Goal: Navigation & Orientation: Go to known website

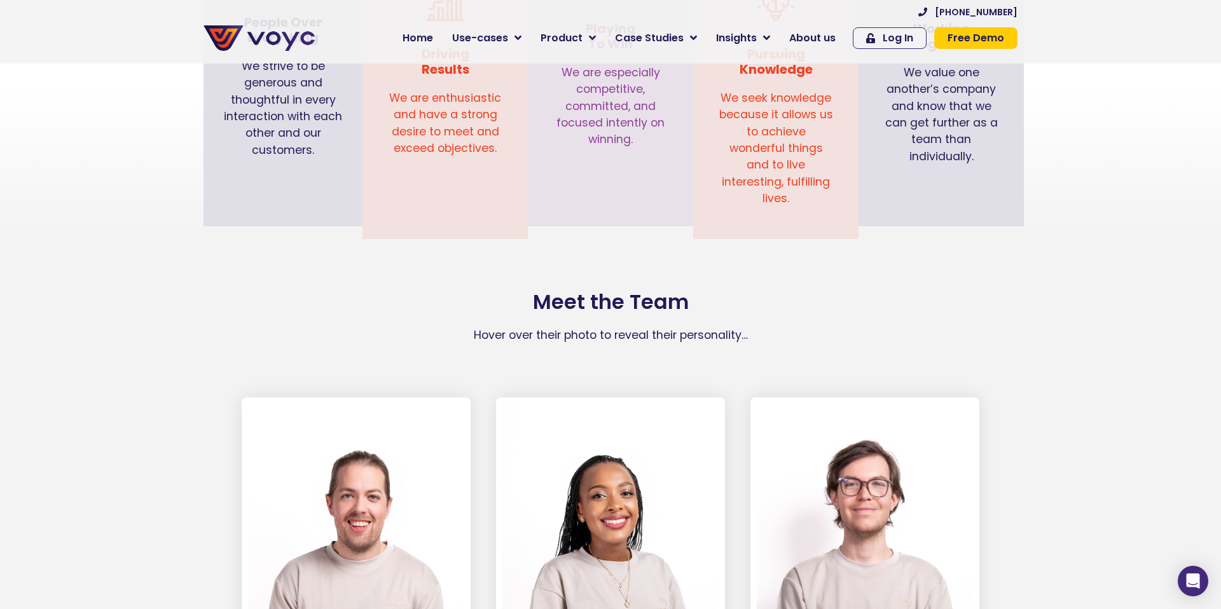
scroll to position [1699, 0]
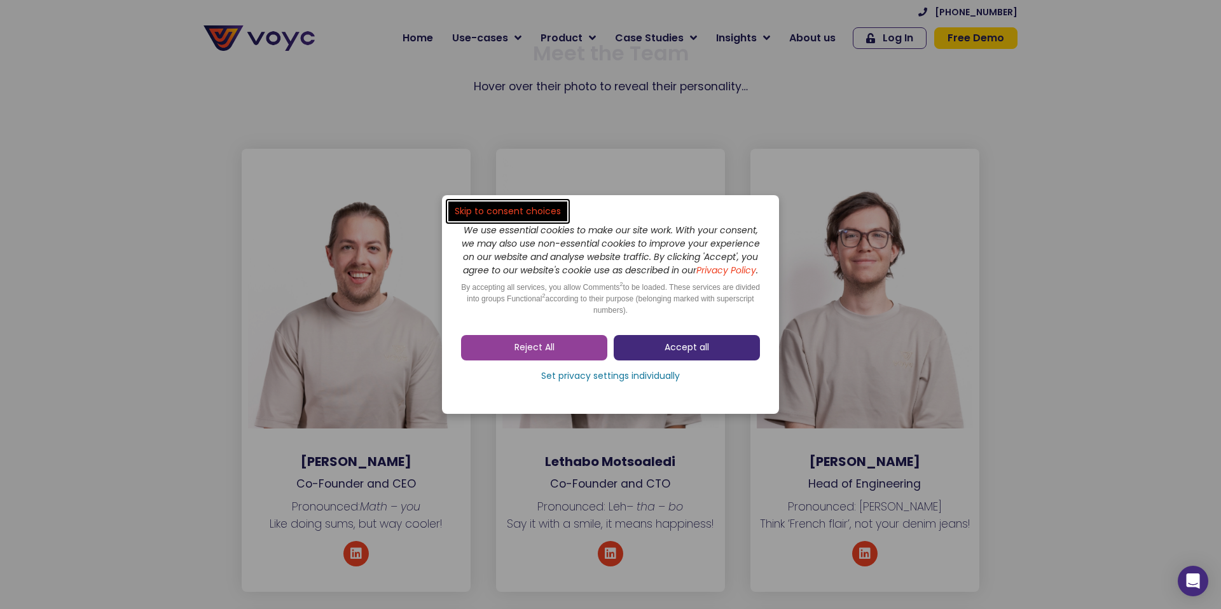
click at [684, 354] on span "Accept all" at bounding box center [687, 347] width 45 height 13
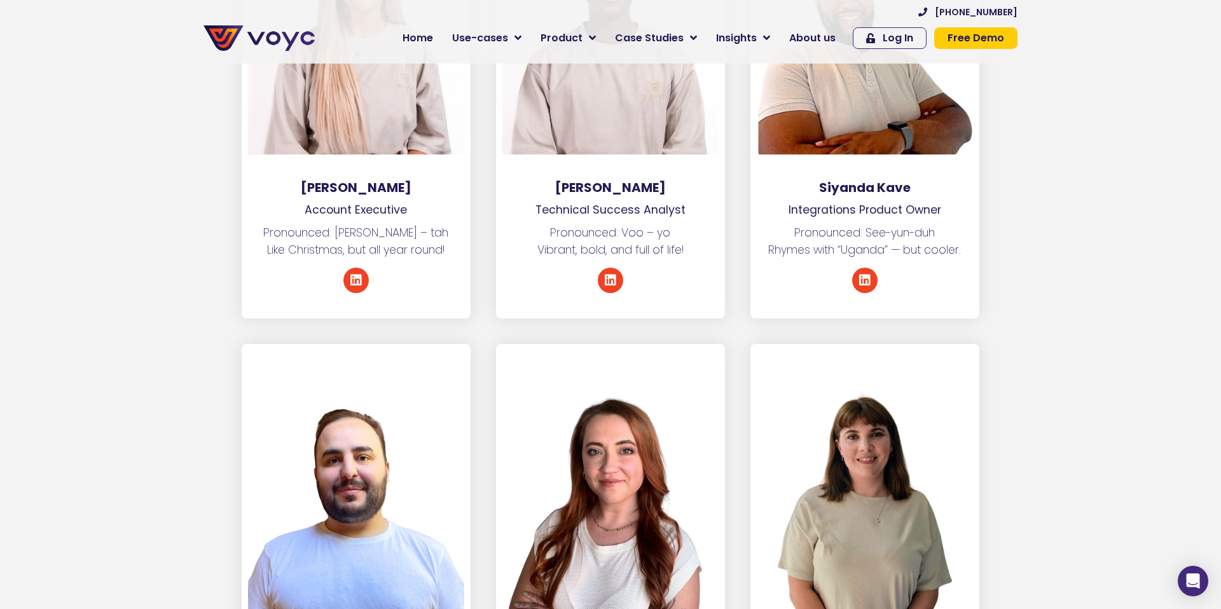
scroll to position [5499, 0]
